Goal: Task Accomplishment & Management: Complete application form

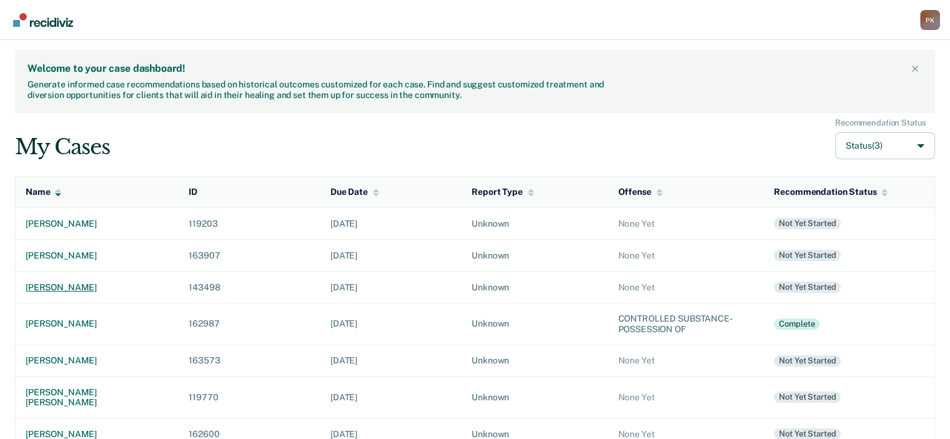
click at [81, 286] on div "[PERSON_NAME]" at bounding box center [97, 287] width 143 height 11
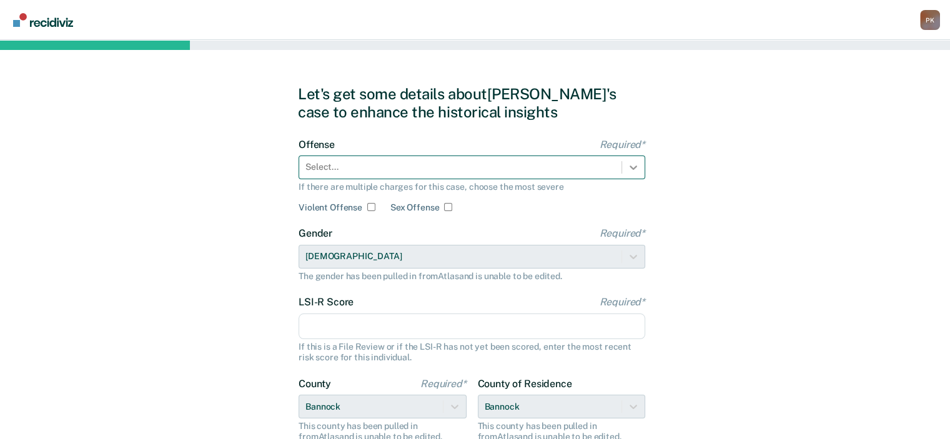
click at [629, 172] on icon at bounding box center [633, 167] width 12 height 12
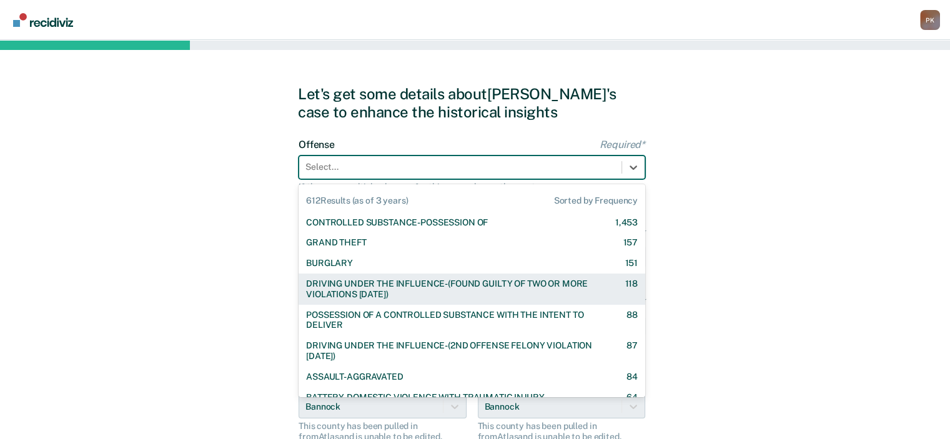
click at [436, 279] on div "DRIVING UNDER THE INFLUENCE-(FOUND GUILTY OF TWO OR MORE VIOLATIONS [DATE])" at bounding box center [454, 289] width 297 height 21
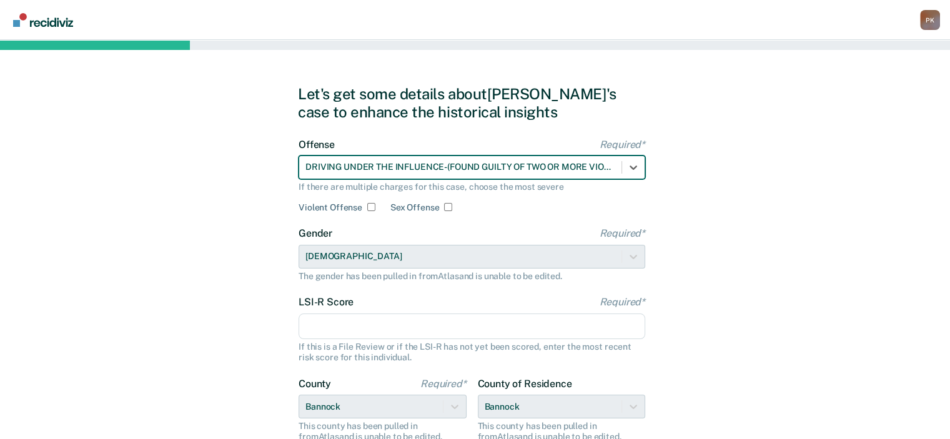
click at [556, 326] on input "LSI-R Score Required*" at bounding box center [472, 327] width 347 height 26
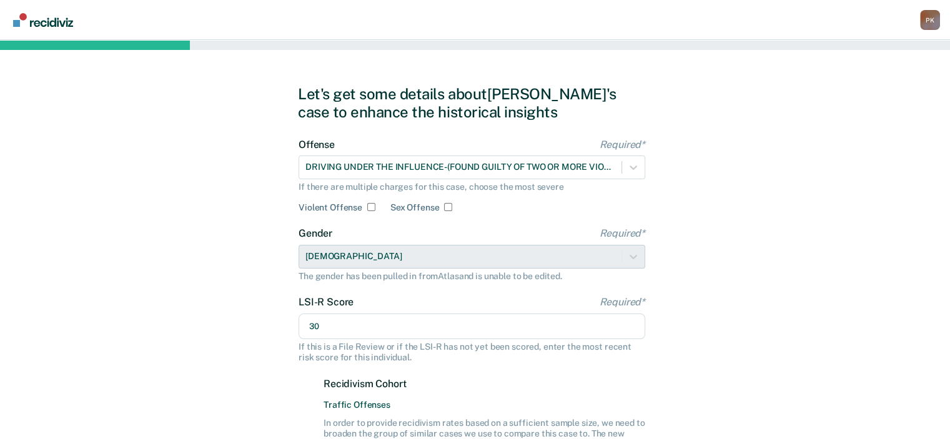
type input "30"
click at [757, 306] on div "Let's get some details about [PERSON_NAME]'s case to enhance the historical ins…" at bounding box center [475, 375] width 950 height 671
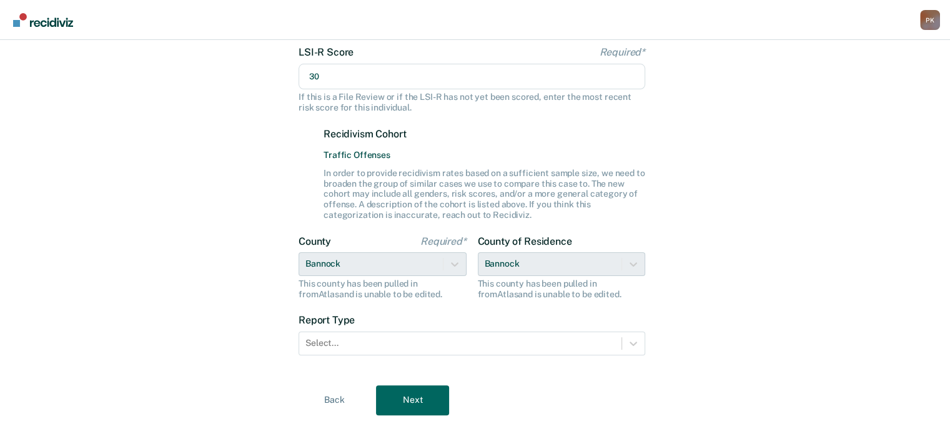
scroll to position [271, 0]
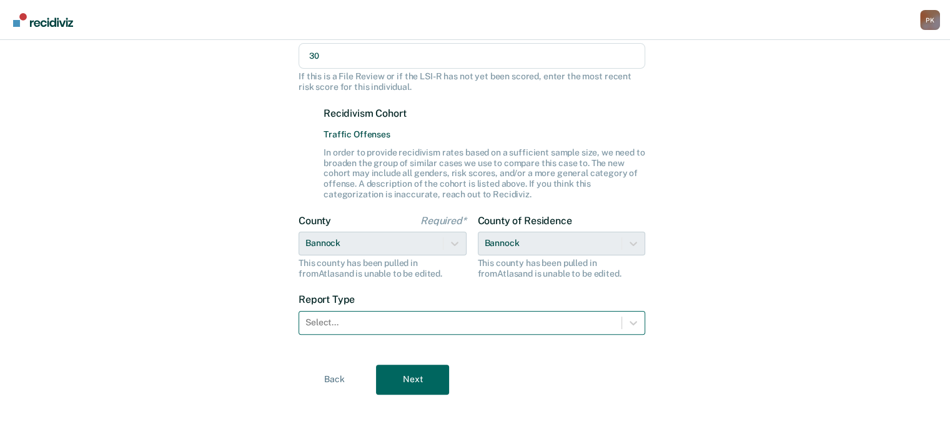
click at [538, 327] on div at bounding box center [461, 322] width 310 height 13
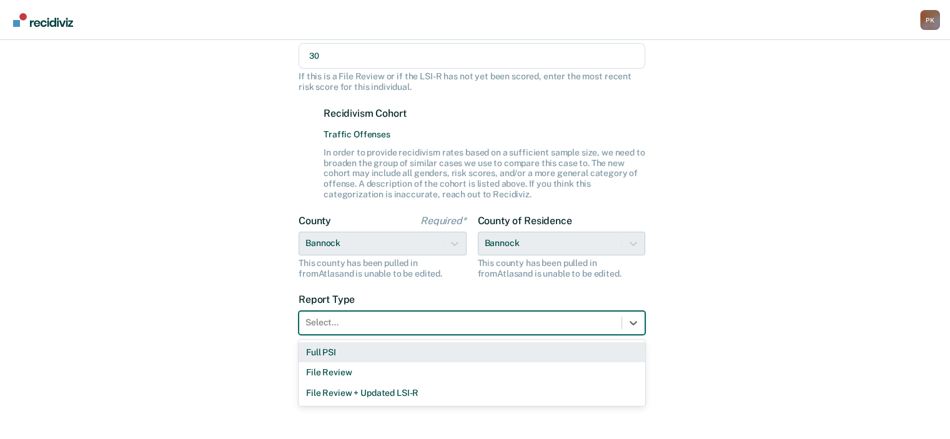
click at [508, 345] on div "Full PSI" at bounding box center [472, 352] width 347 height 21
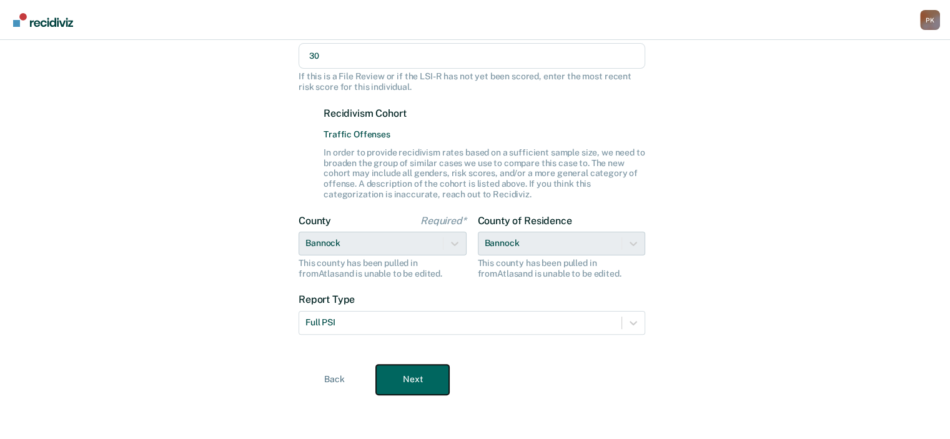
drag, startPoint x: 432, startPoint y: 379, endPoint x: 458, endPoint y: 379, distance: 25.6
click at [434, 380] on button "Next" at bounding box center [412, 380] width 73 height 30
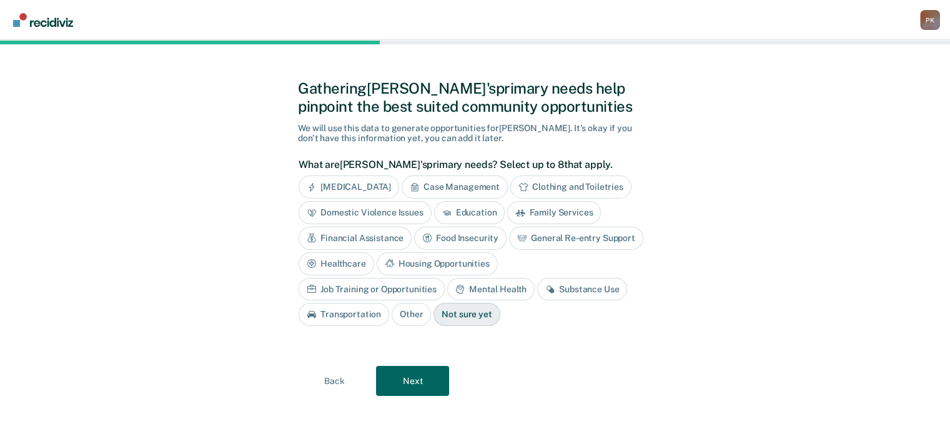
click at [447, 290] on div "Mental Health" at bounding box center [490, 289] width 87 height 23
drag, startPoint x: 429, startPoint y: 287, endPoint x: 427, endPoint y: 309, distance: 22.5
click at [552, 287] on div "Substance Use" at bounding box center [597, 289] width 90 height 23
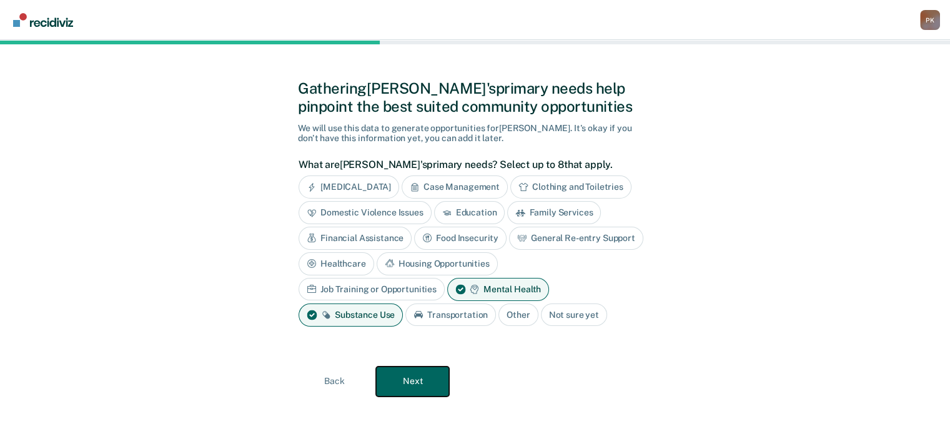
click at [413, 381] on button "Next" at bounding box center [412, 382] width 73 height 30
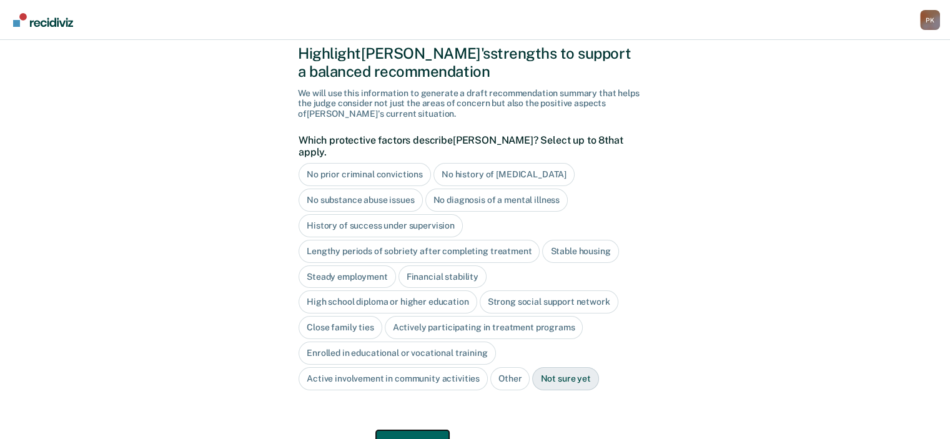
scroll to position [68, 0]
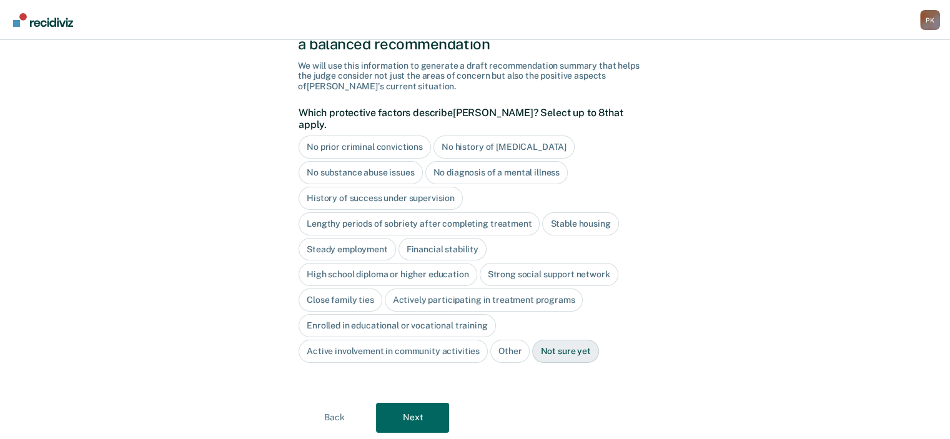
click at [521, 136] on div "No history of [MEDICAL_DATA]" at bounding box center [504, 147] width 141 height 23
click at [437, 187] on div "History of success under supervision" at bounding box center [381, 198] width 164 height 23
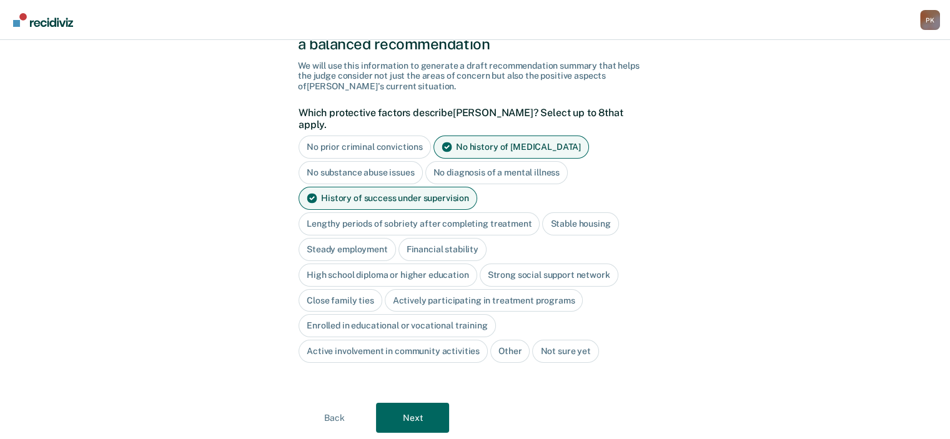
click at [564, 212] on div "Stable housing" at bounding box center [580, 223] width 76 height 23
click at [441, 264] on div "High school diploma or higher education" at bounding box center [388, 275] width 179 height 23
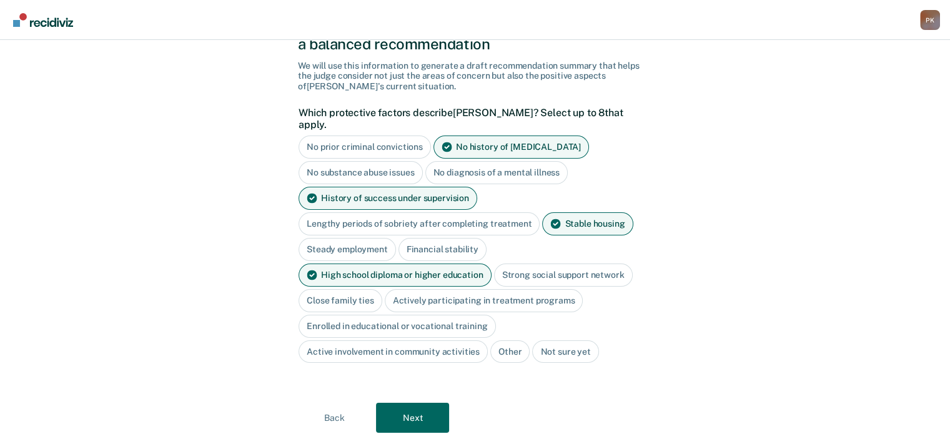
click at [362, 289] on div "Close family ties" at bounding box center [341, 300] width 84 height 23
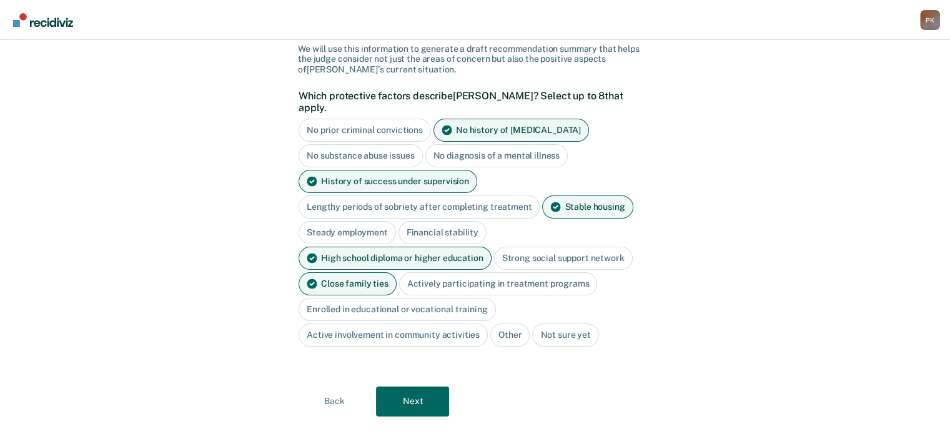
scroll to position [92, 0]
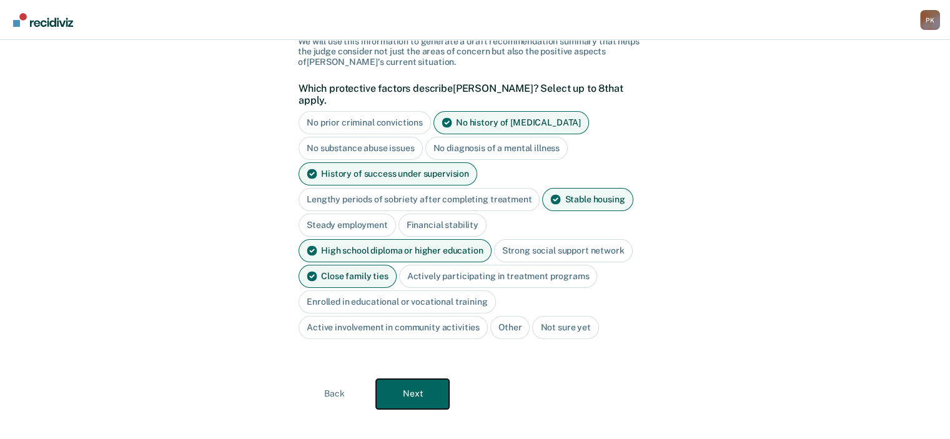
click at [422, 379] on button "Next" at bounding box center [412, 394] width 73 height 30
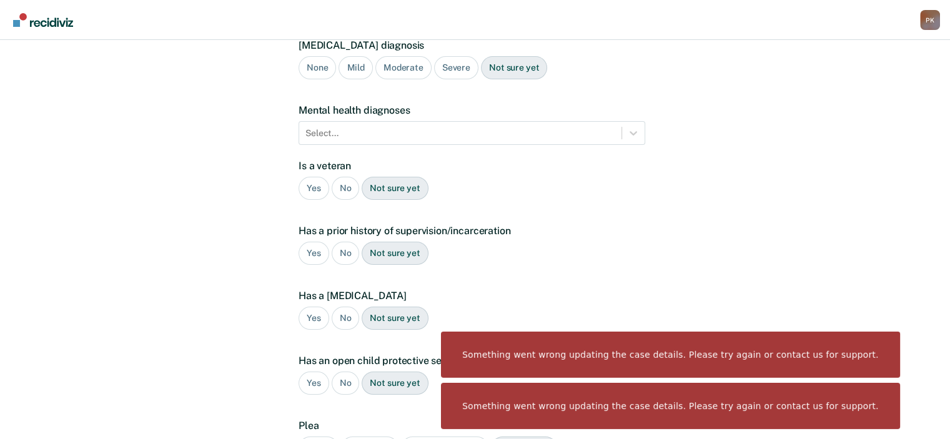
scroll to position [0, 0]
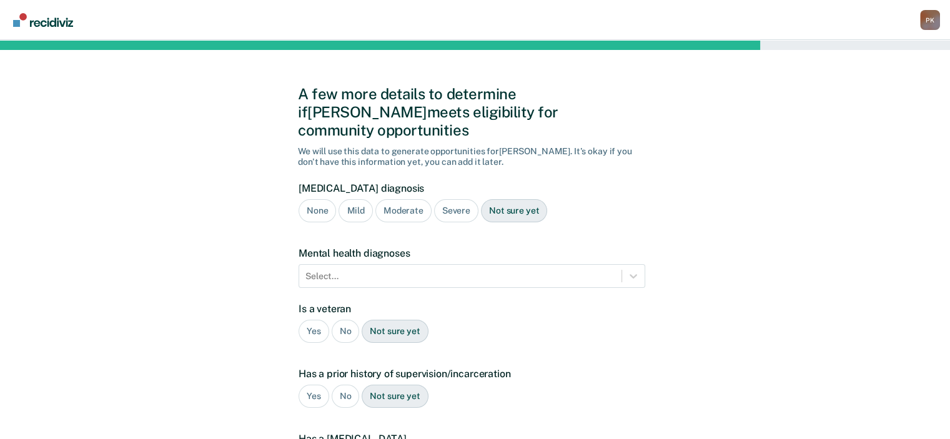
click at [451, 199] on div "Severe" at bounding box center [456, 210] width 44 height 23
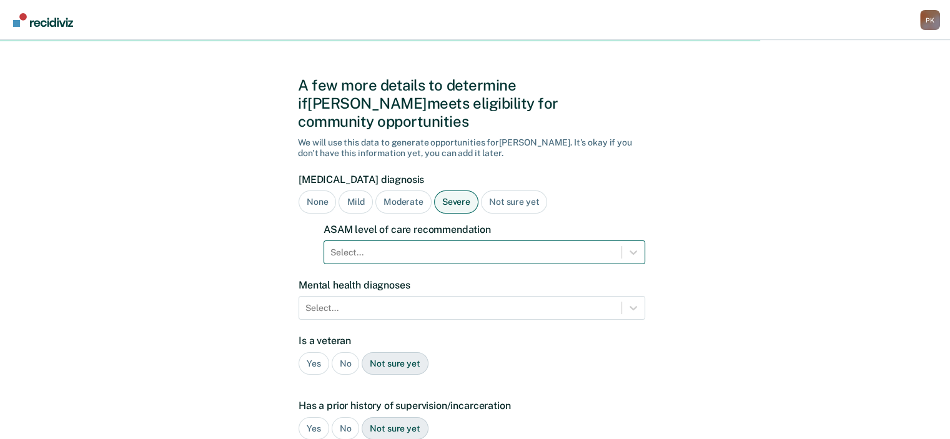
click at [462, 244] on div "Select..." at bounding box center [485, 253] width 322 height 24
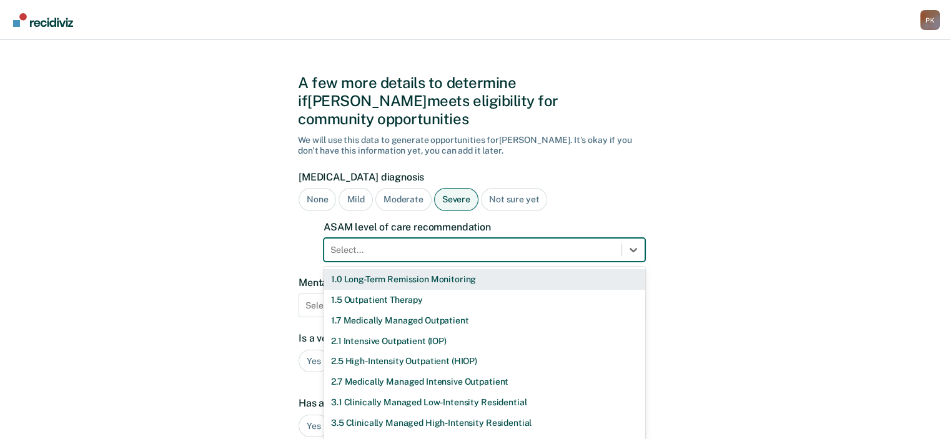
scroll to position [12, 0]
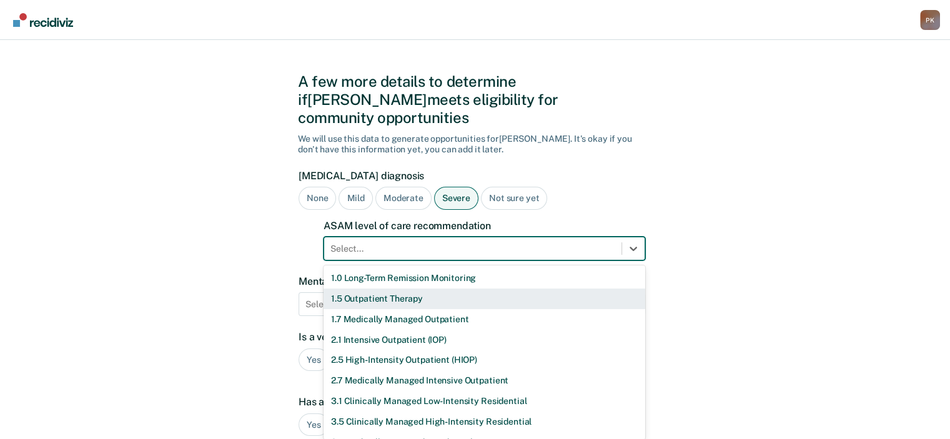
click at [418, 289] on div "1.5 Outpatient Therapy" at bounding box center [485, 299] width 322 height 21
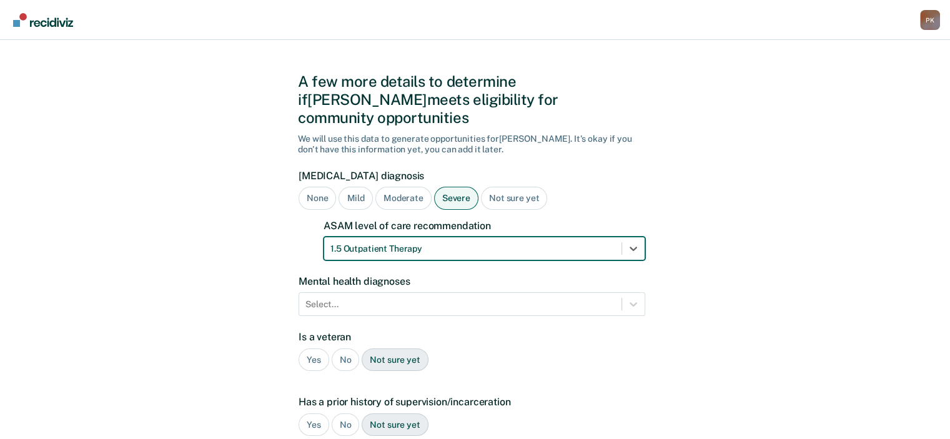
click at [552, 292] on div "Select..." at bounding box center [472, 304] width 347 height 24
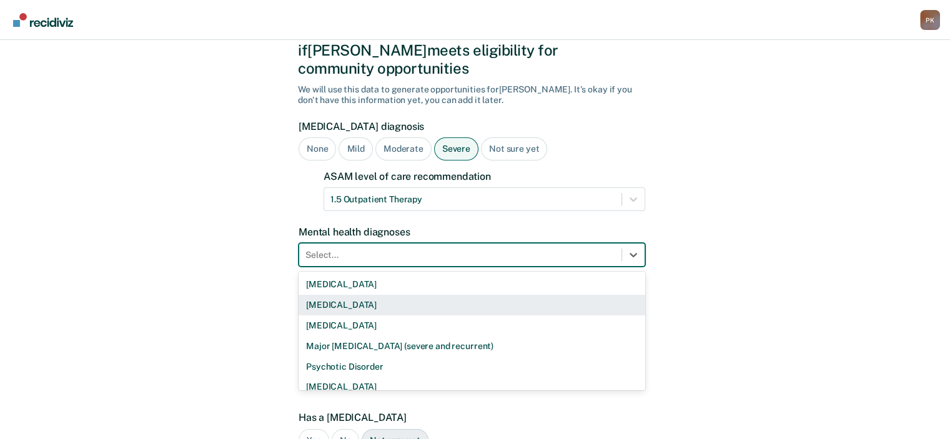
scroll to position [69, 0]
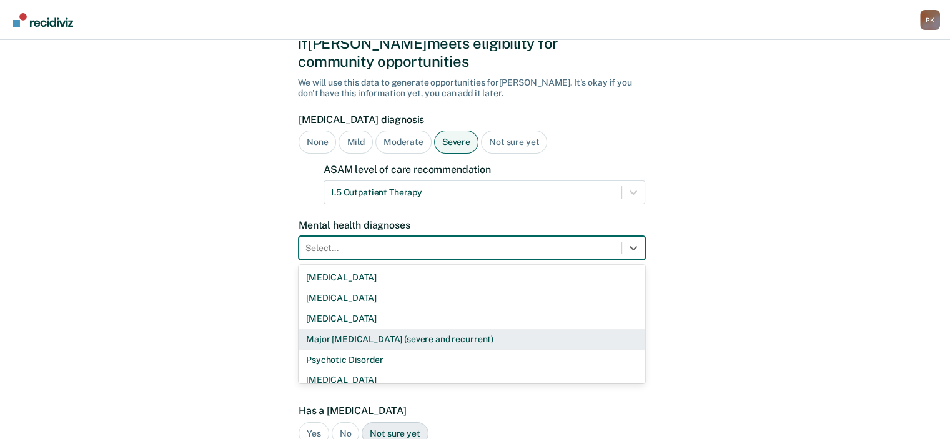
click at [415, 329] on div "Major [MEDICAL_DATA] (severe and recurrent)" at bounding box center [472, 339] width 347 height 21
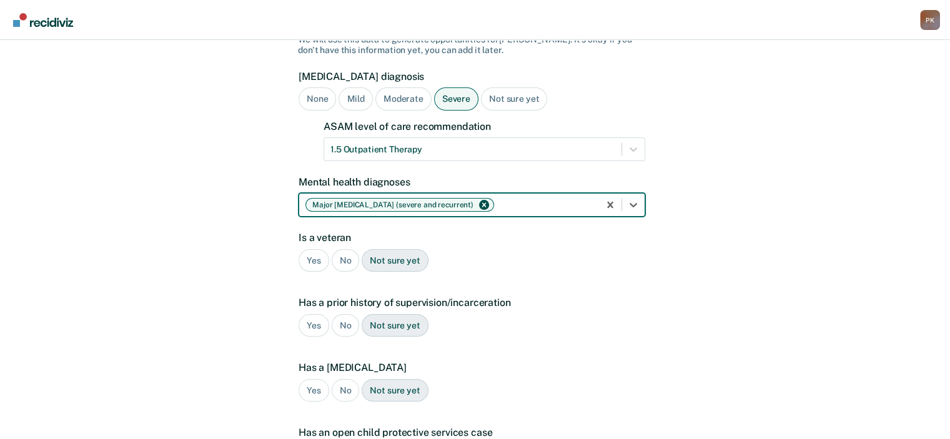
scroll to position [131, 0]
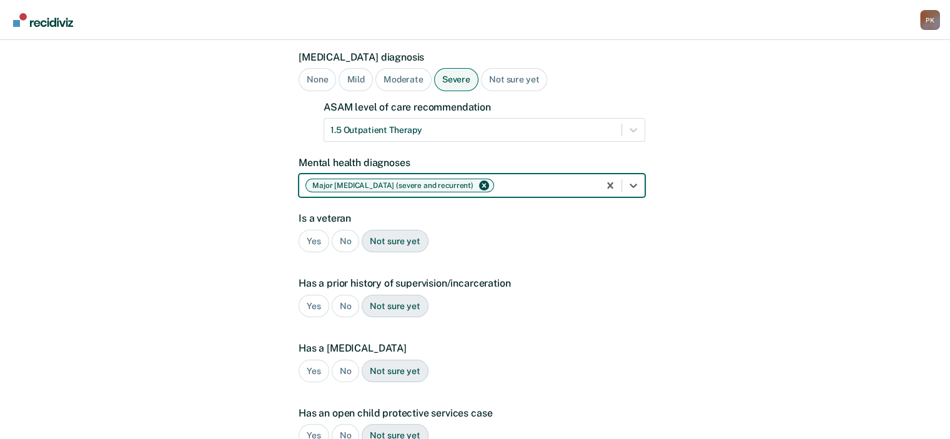
click at [344, 230] on div "No" at bounding box center [346, 241] width 28 height 23
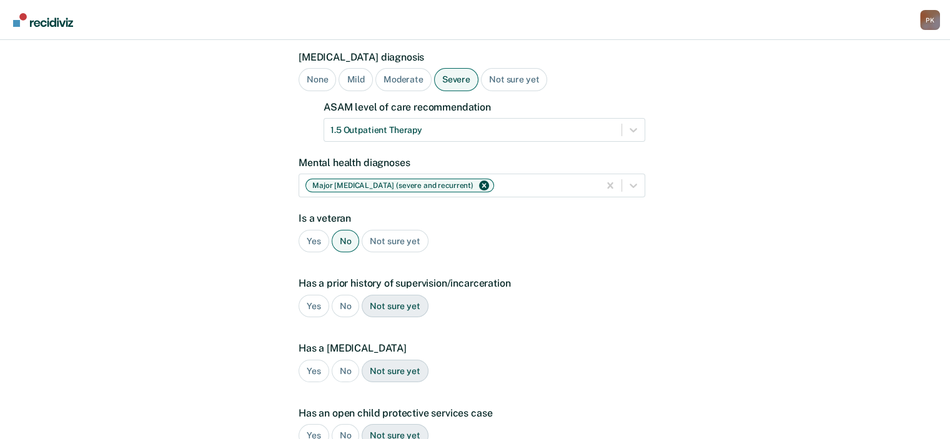
click at [309, 295] on div "Yes" at bounding box center [314, 306] width 31 height 23
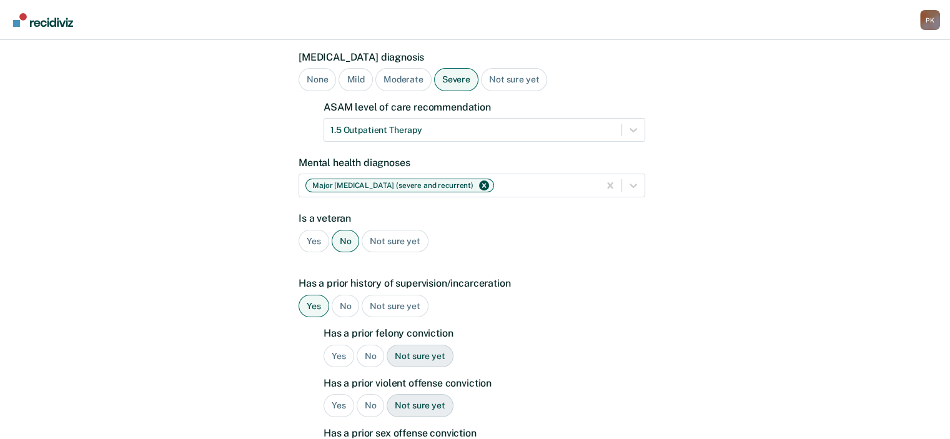
drag, startPoint x: 332, startPoint y: 339, endPoint x: 441, endPoint y: 337, distance: 108.1
click at [332, 345] on div "Yes" at bounding box center [339, 356] width 31 height 23
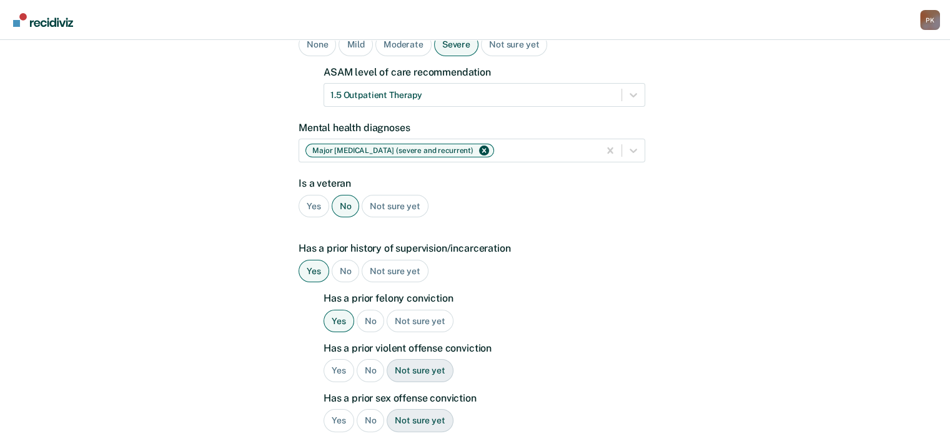
scroll to position [256, 0]
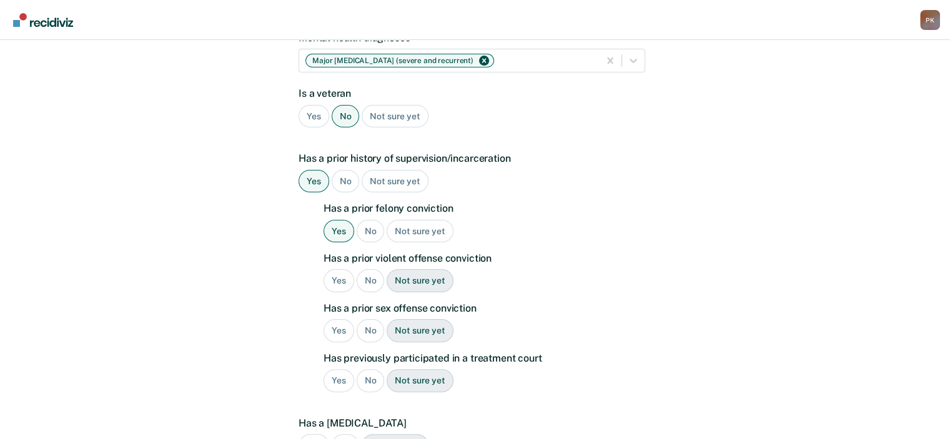
click at [367, 269] on div "No" at bounding box center [371, 280] width 28 height 23
click at [365, 319] on div "No" at bounding box center [371, 330] width 28 height 23
drag, startPoint x: 336, startPoint y: 359, endPoint x: 560, endPoint y: 337, distance: 224.8
click at [337, 369] on div "Yes" at bounding box center [339, 380] width 31 height 23
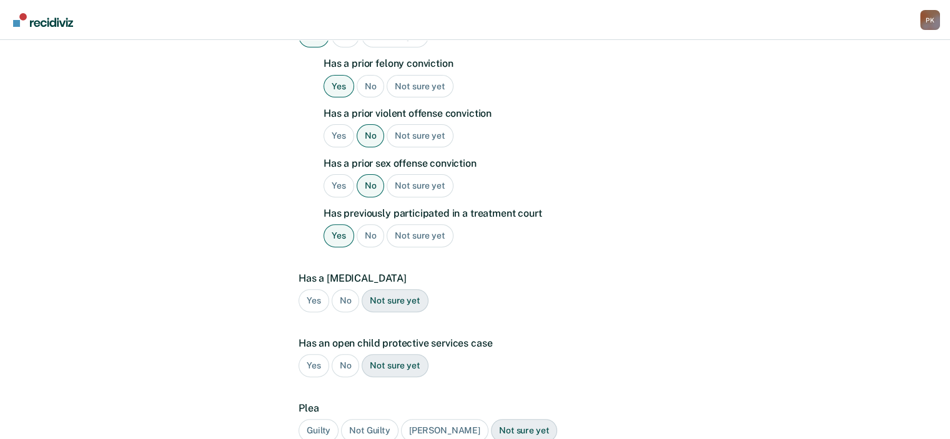
scroll to position [444, 0]
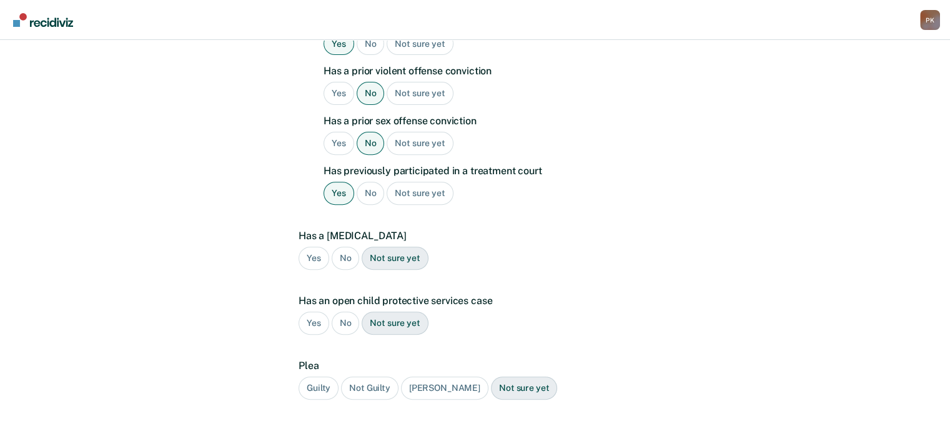
click at [344, 247] on div "No" at bounding box center [346, 258] width 28 height 23
click at [344, 312] on div "No" at bounding box center [346, 323] width 28 height 23
click at [322, 377] on div "Guilty" at bounding box center [319, 388] width 40 height 23
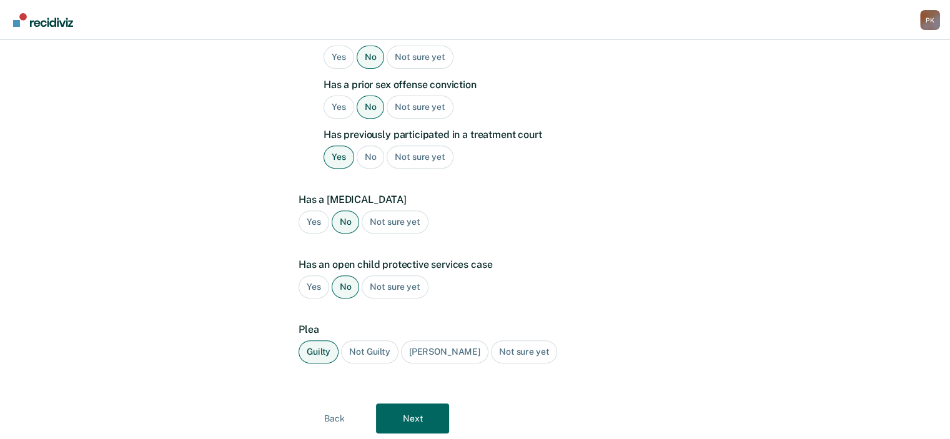
scroll to position [499, 0]
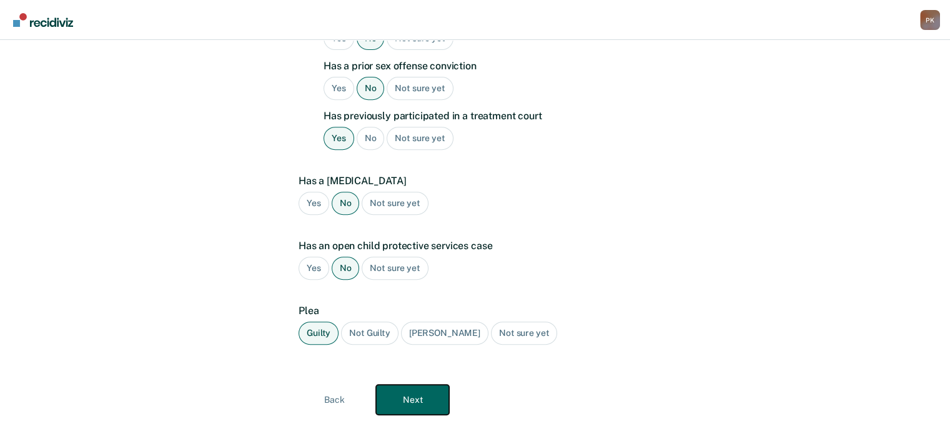
click at [414, 385] on button "Next" at bounding box center [412, 400] width 73 height 30
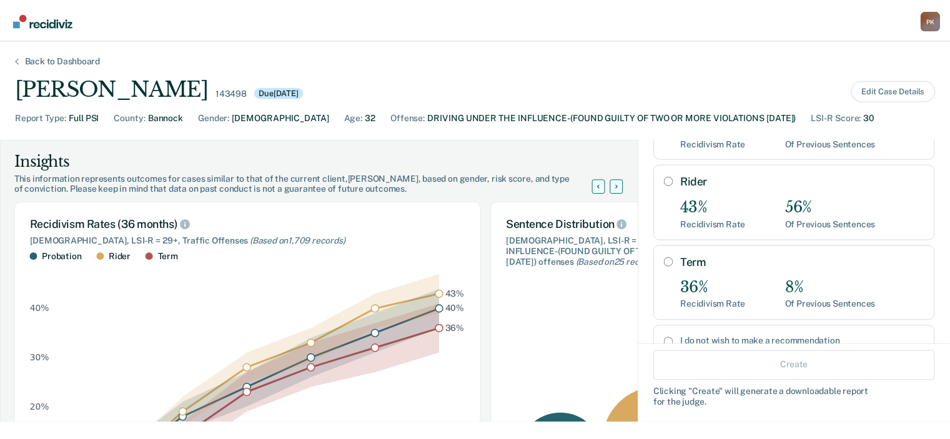
scroll to position [95, 0]
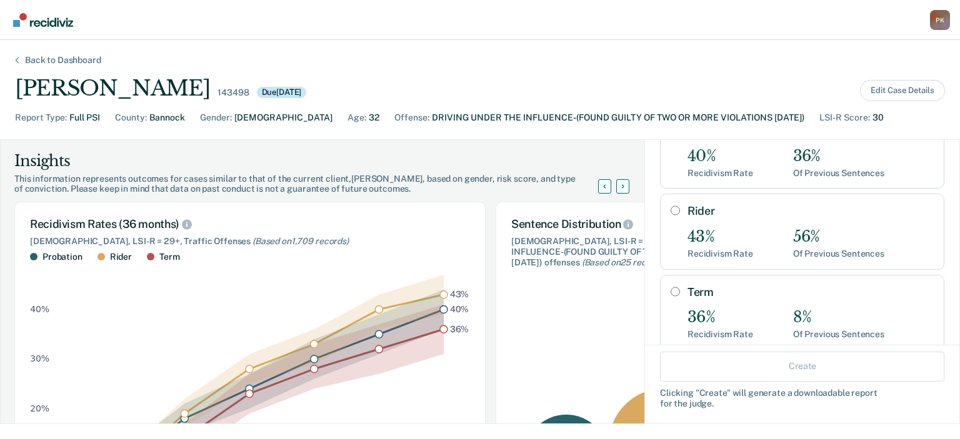
click at [671, 206] on input "Rider" at bounding box center [675, 211] width 9 height 10
radio input "true"
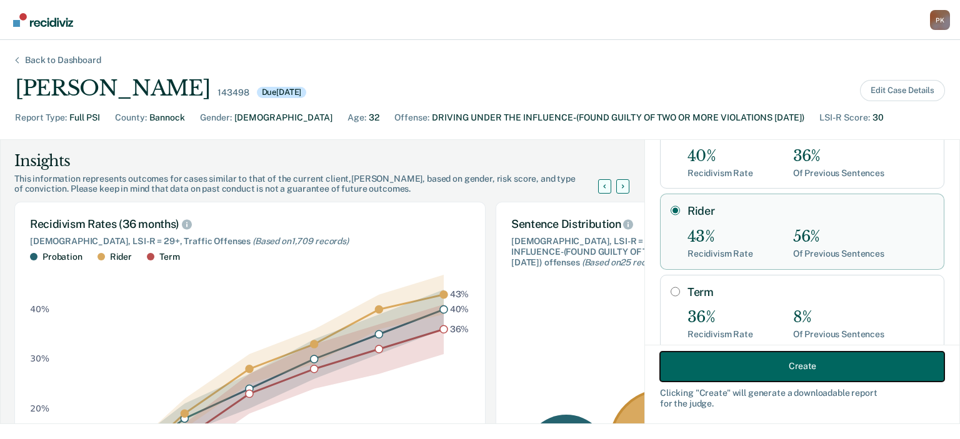
click at [765, 369] on button "Create" at bounding box center [802, 366] width 284 height 30
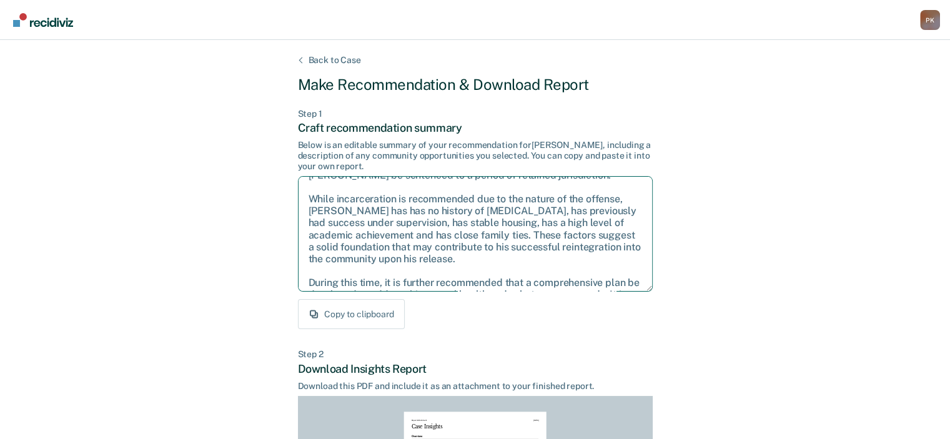
scroll to position [68, 0]
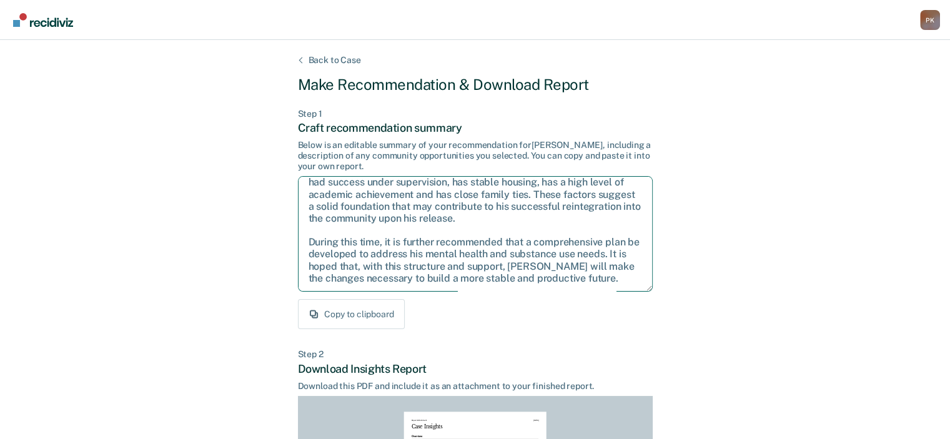
drag, startPoint x: 309, startPoint y: 189, endPoint x: 595, endPoint y: 276, distance: 298.9
click at [629, 286] on textarea "Given the circumstances of this case, it is recommended that [PERSON_NAME] be s…" at bounding box center [475, 234] width 355 height 116
click at [527, 224] on textarea "Given the circumstances of this case, it is recommended that [PERSON_NAME] be s…" at bounding box center [475, 234] width 355 height 116
click at [506, 306] on div "Copy to clipboard" at bounding box center [475, 314] width 355 height 30
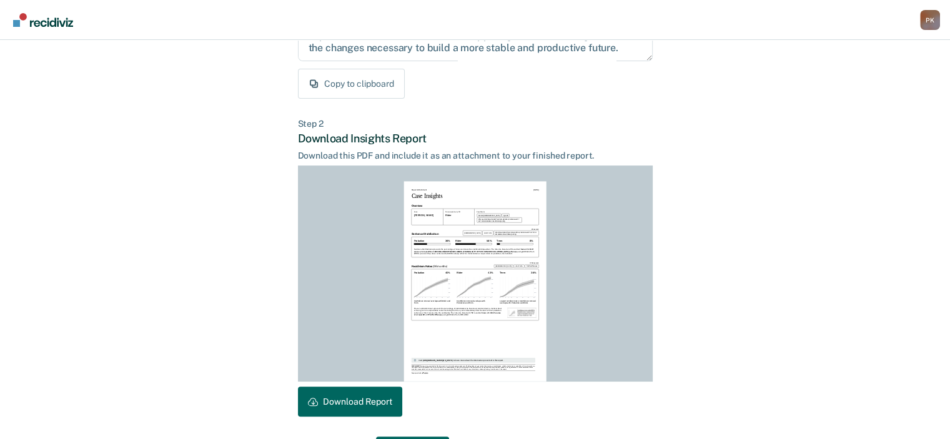
scroll to position [272, 0]
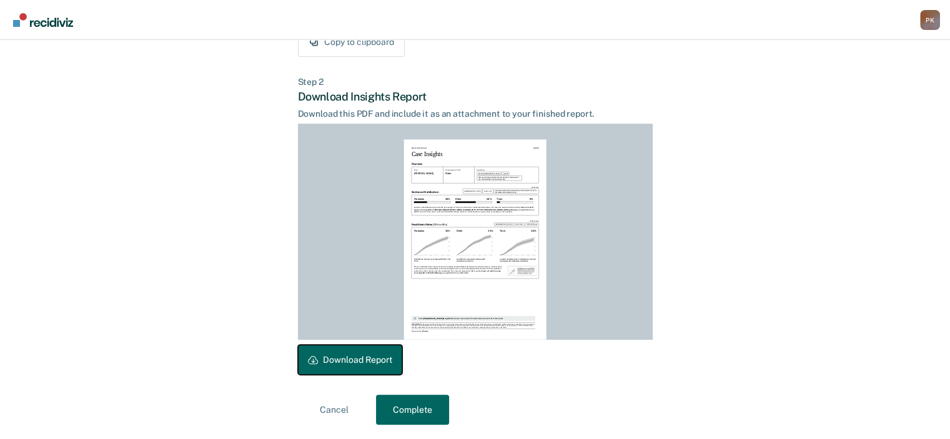
click at [370, 361] on button "Download Report" at bounding box center [350, 360] width 104 height 30
click at [428, 406] on button "Complete" at bounding box center [412, 410] width 73 height 30
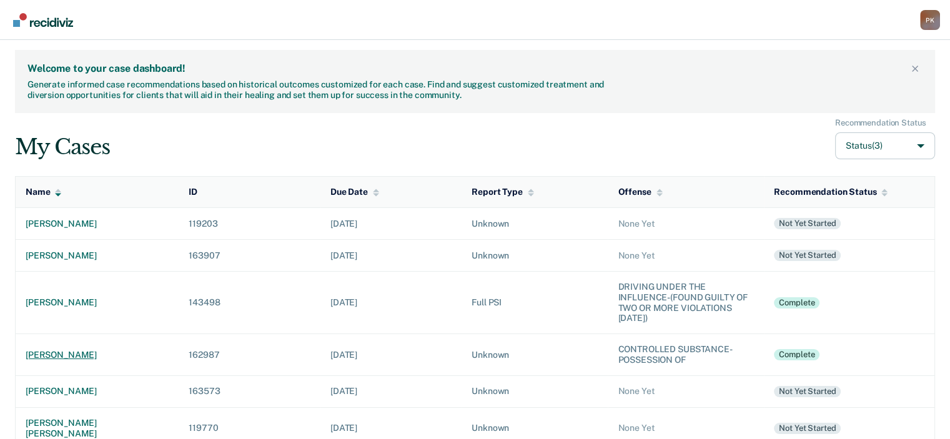
click at [91, 352] on div "[PERSON_NAME]" at bounding box center [97, 355] width 143 height 11
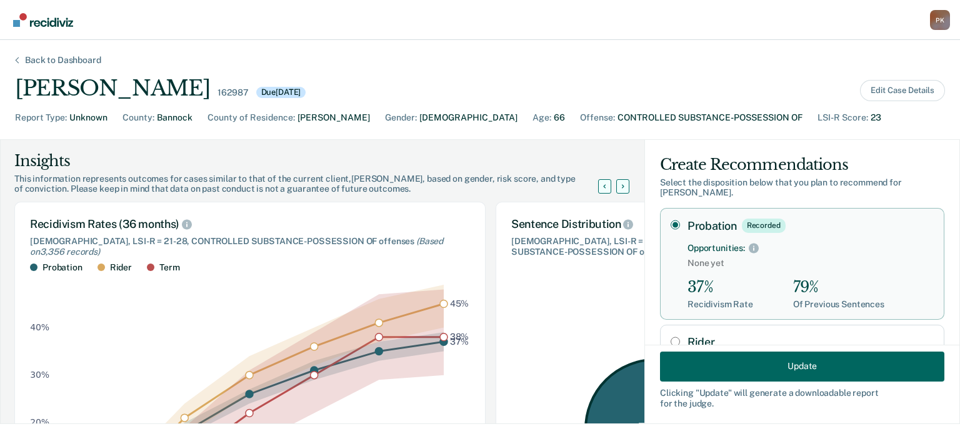
click at [20, 59] on div "Back to Dashboard" at bounding box center [63, 60] width 106 height 11
